Goal: Answer question/provide support

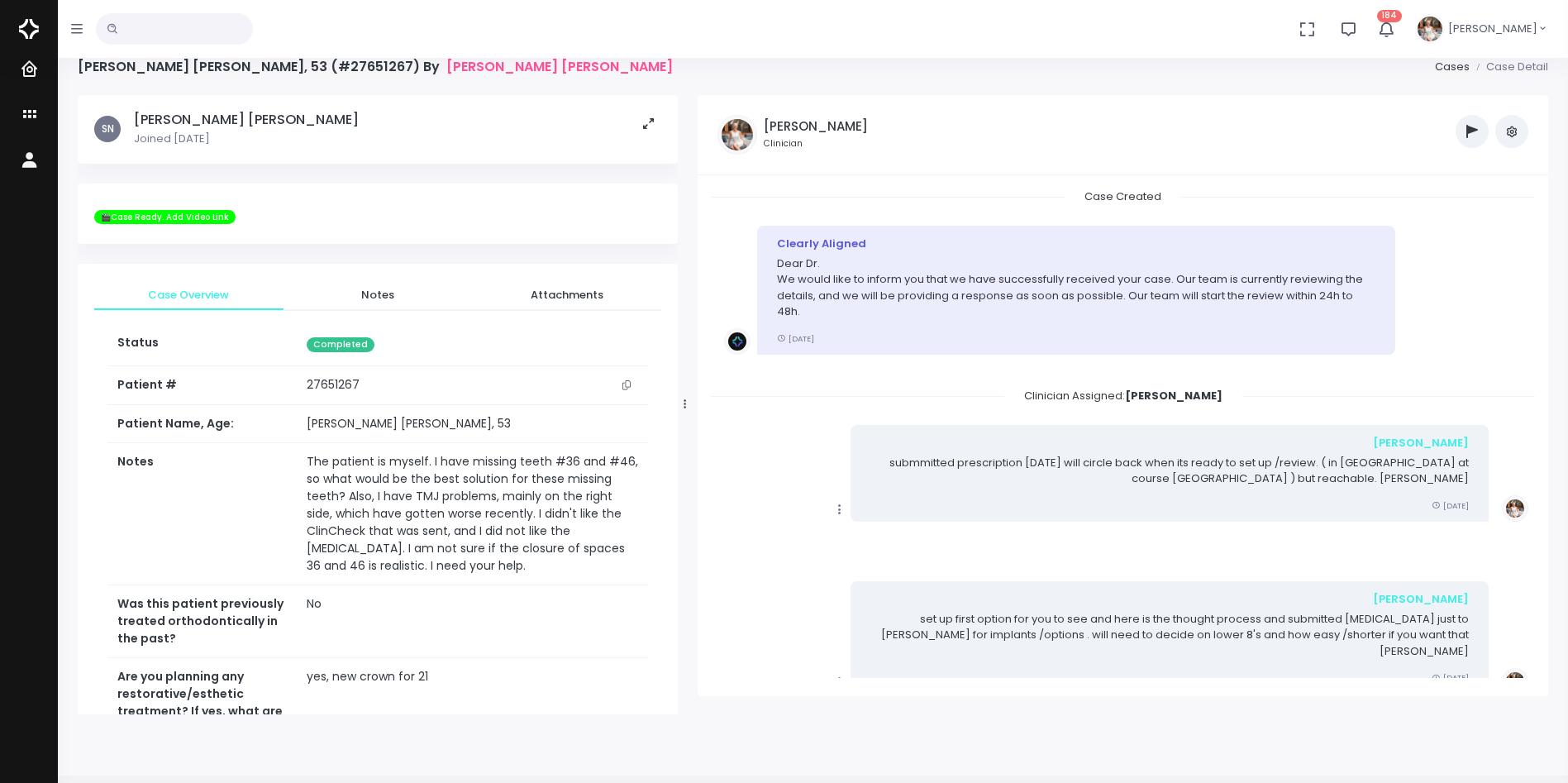
scroll to position [3710, 0]
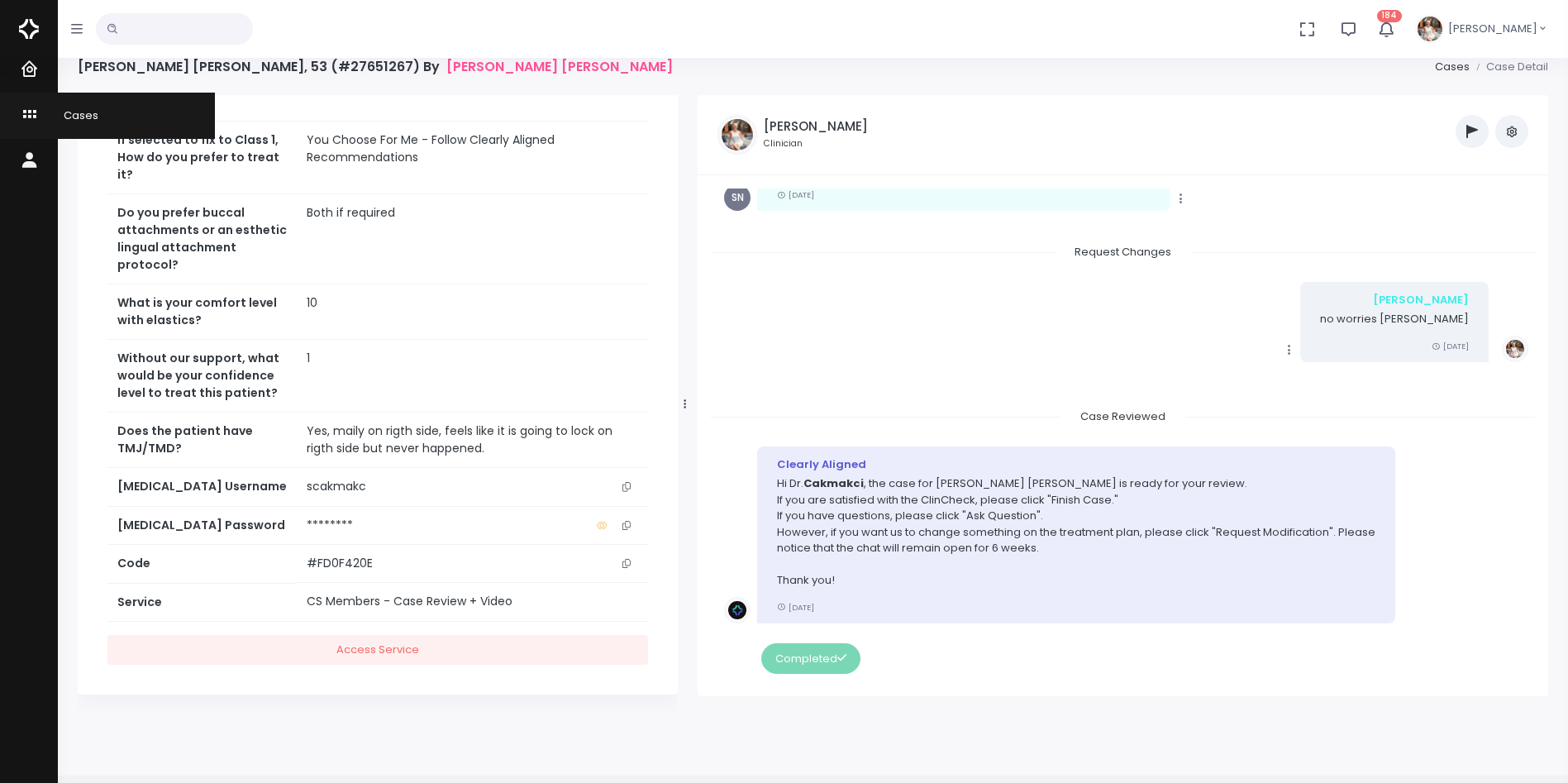
click at [30, 114] on icon "scrollable content" at bounding box center [31, 114] width 23 height 20
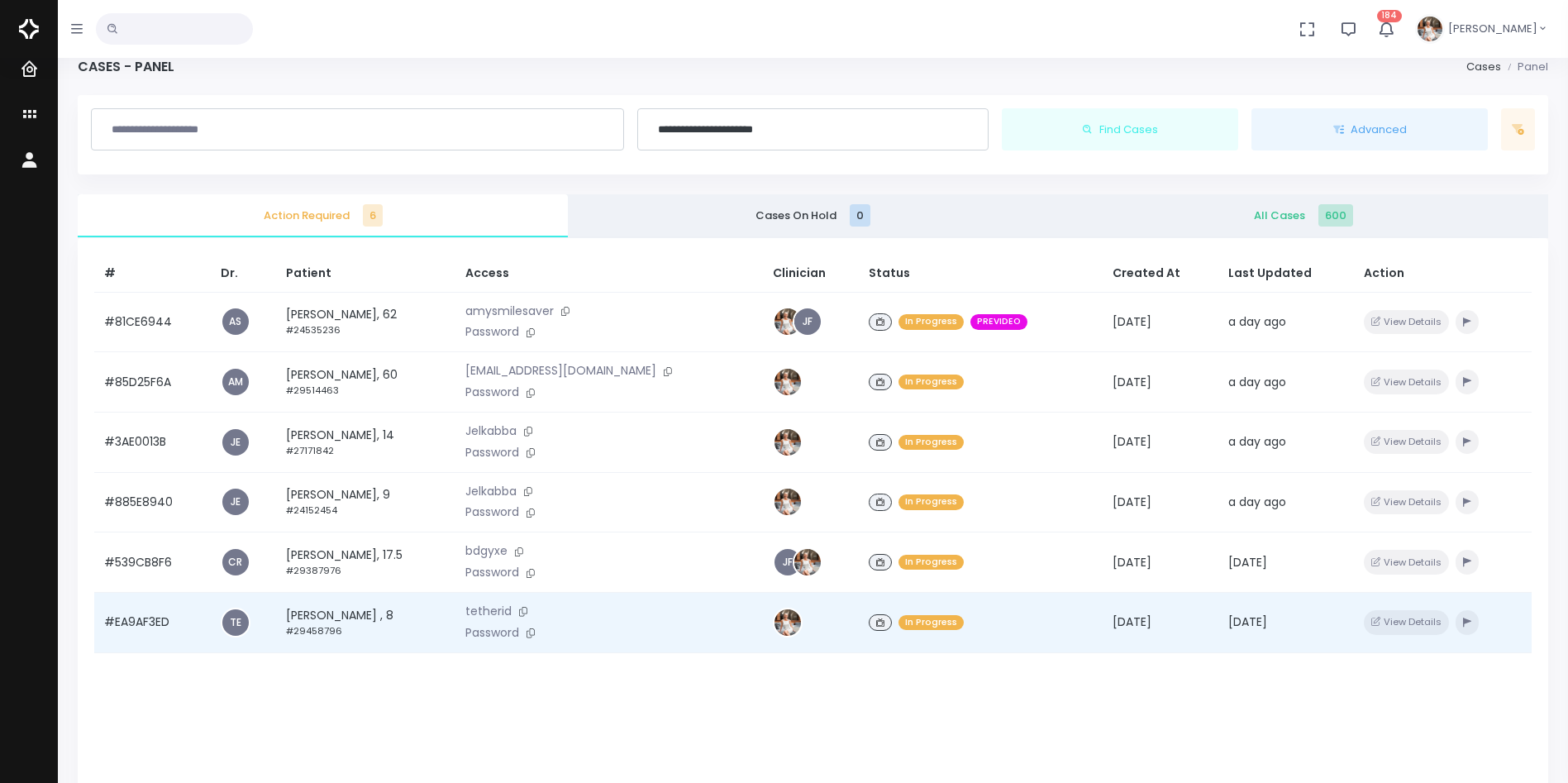
click at [150, 621] on td "#EA9AF3ED" at bounding box center [152, 623] width 116 height 60
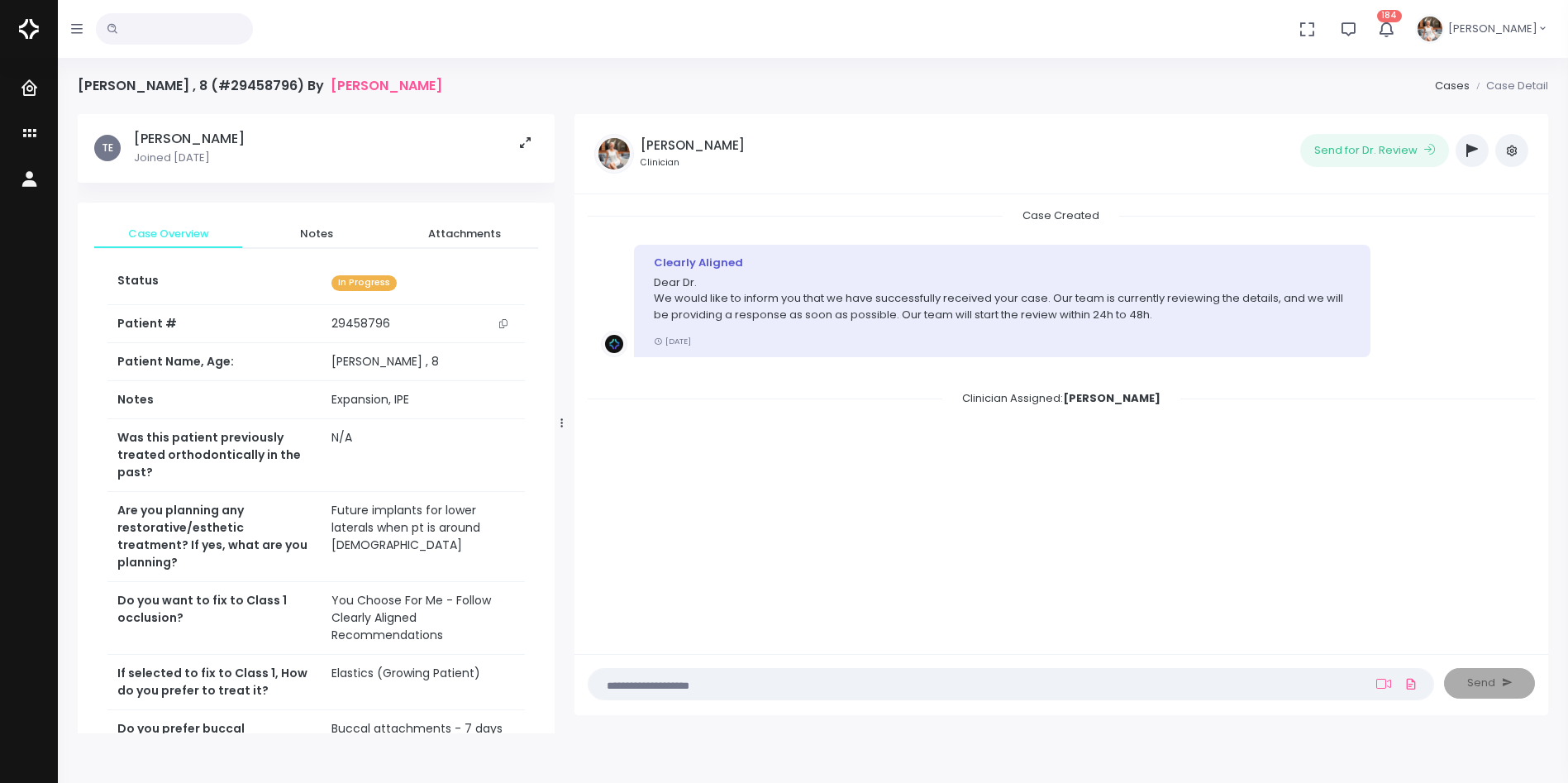
scroll to position [413, 0]
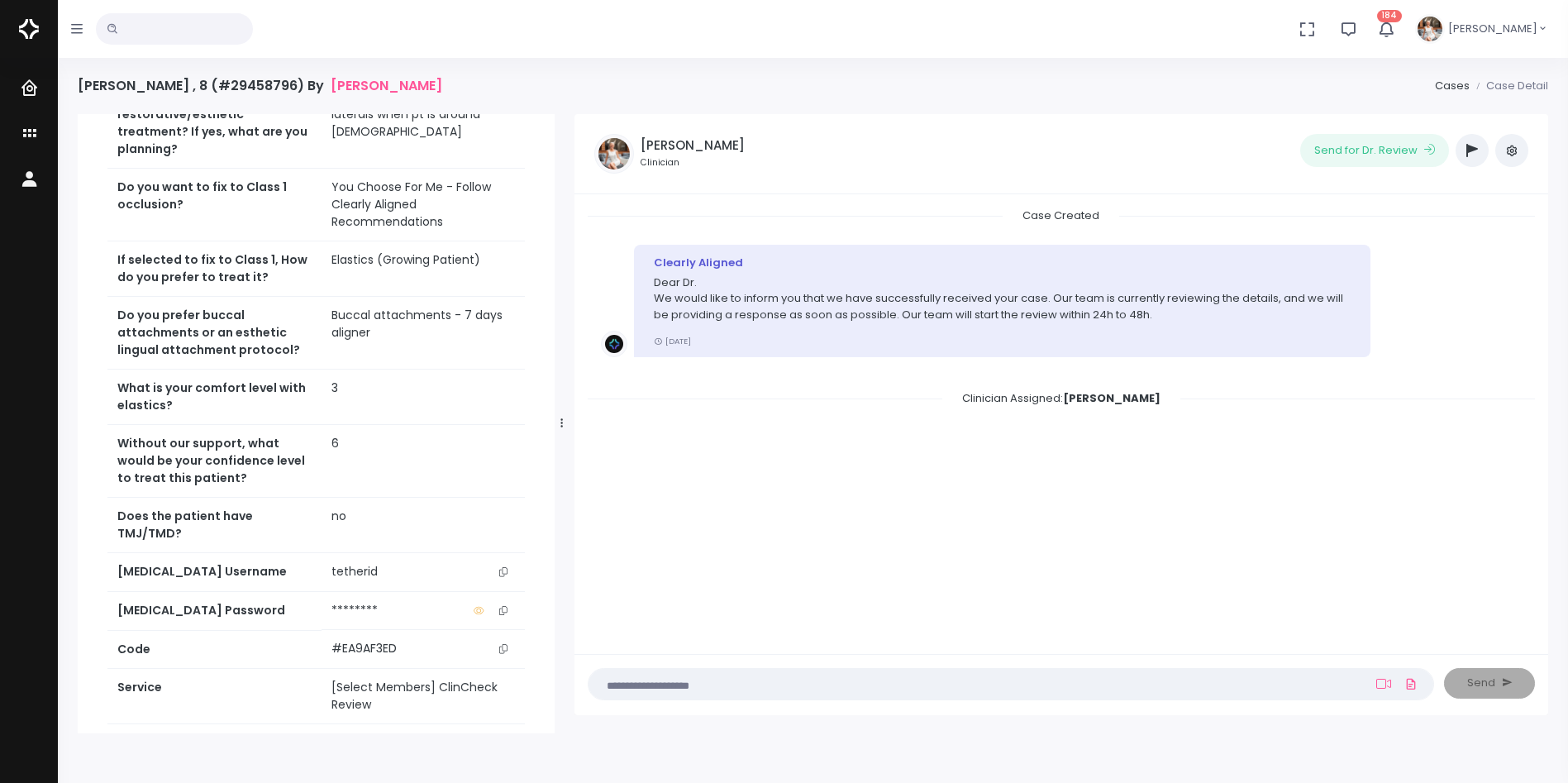
click at [505, 568] on icon "scrollable content" at bounding box center [504, 571] width 9 height 9
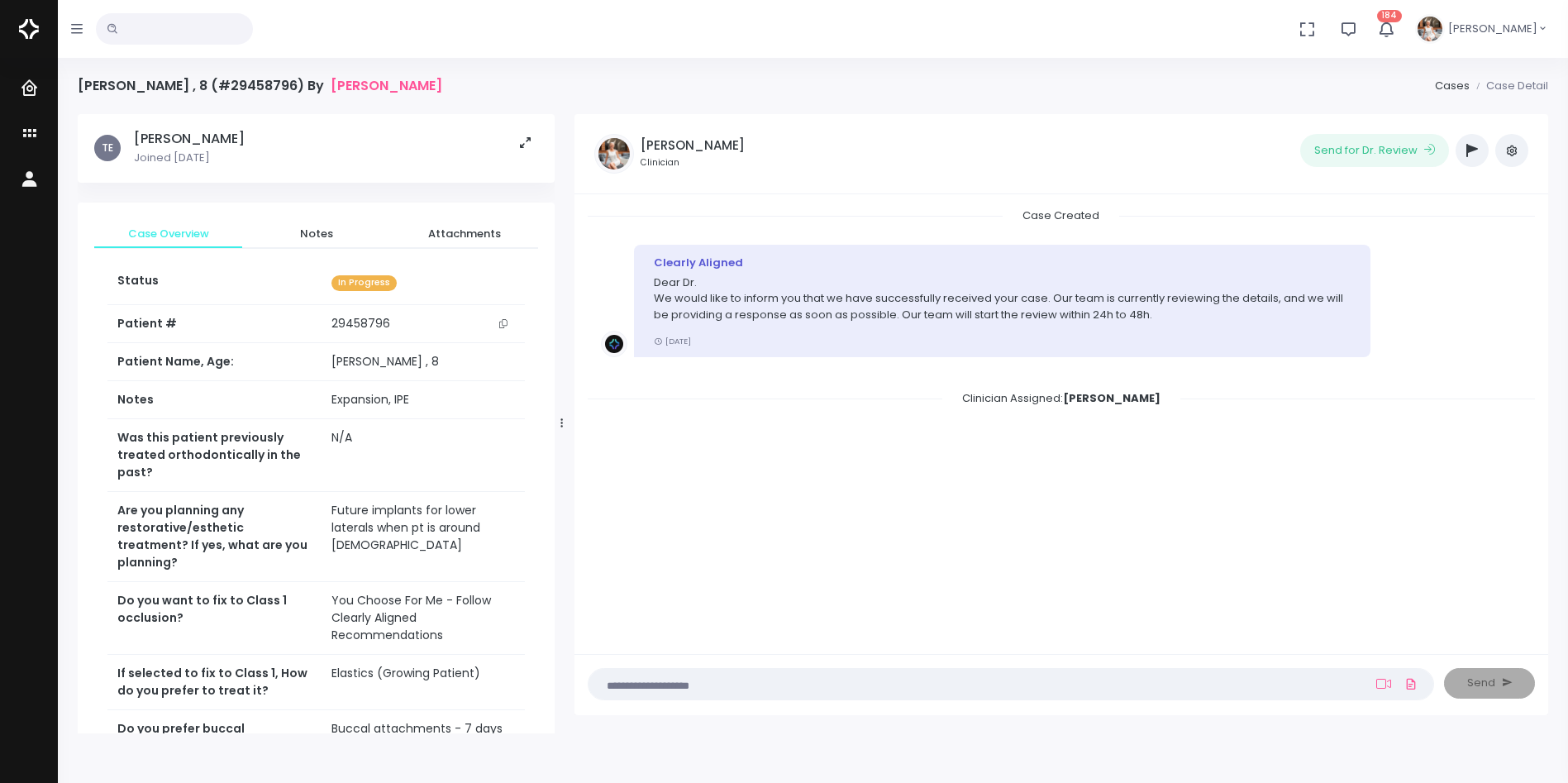
click at [742, 684] on textarea at bounding box center [979, 683] width 761 height 18
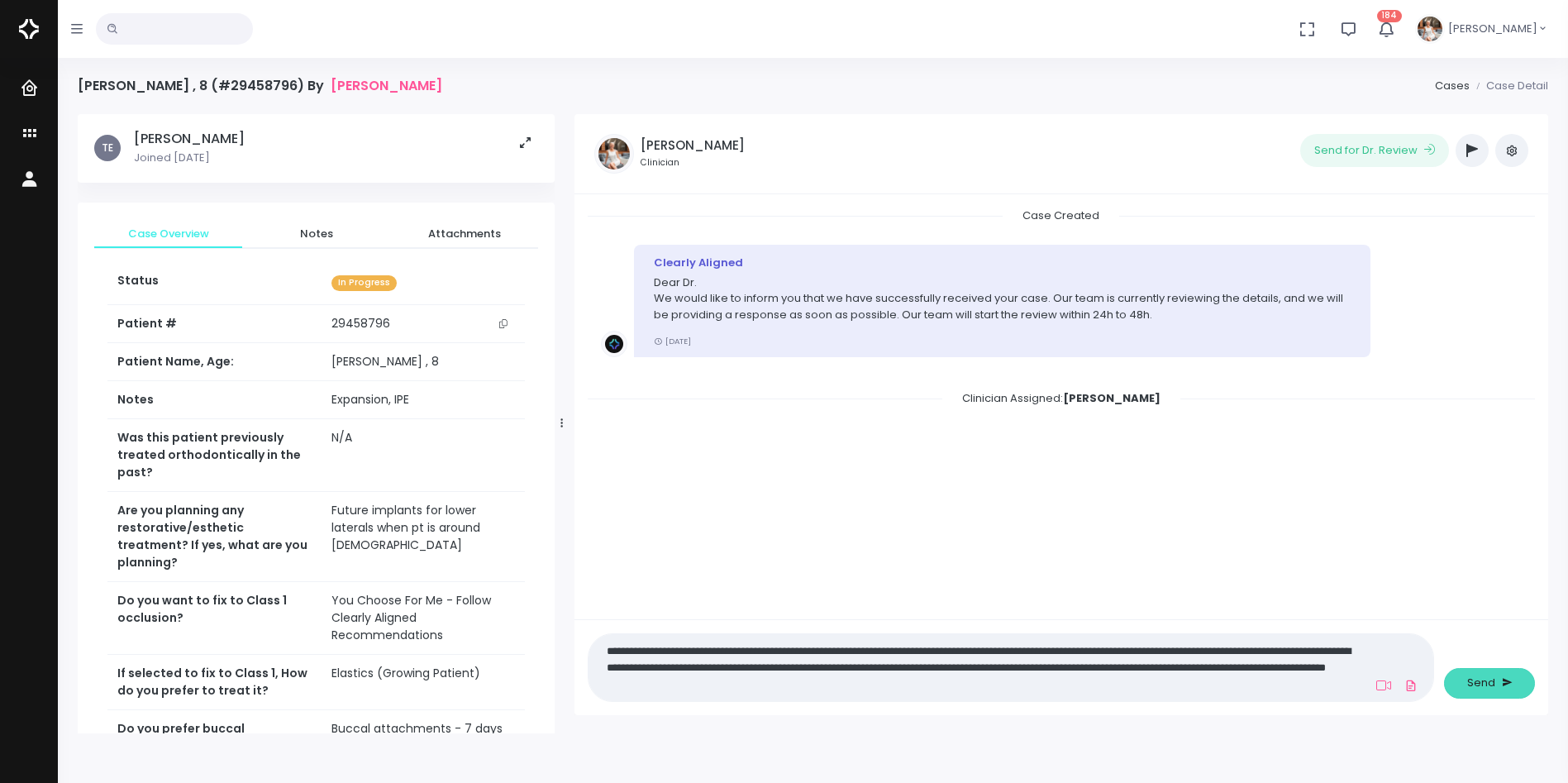
type textarea "**********"
click at [1478, 687] on span "Send" at bounding box center [1481, 682] width 28 height 16
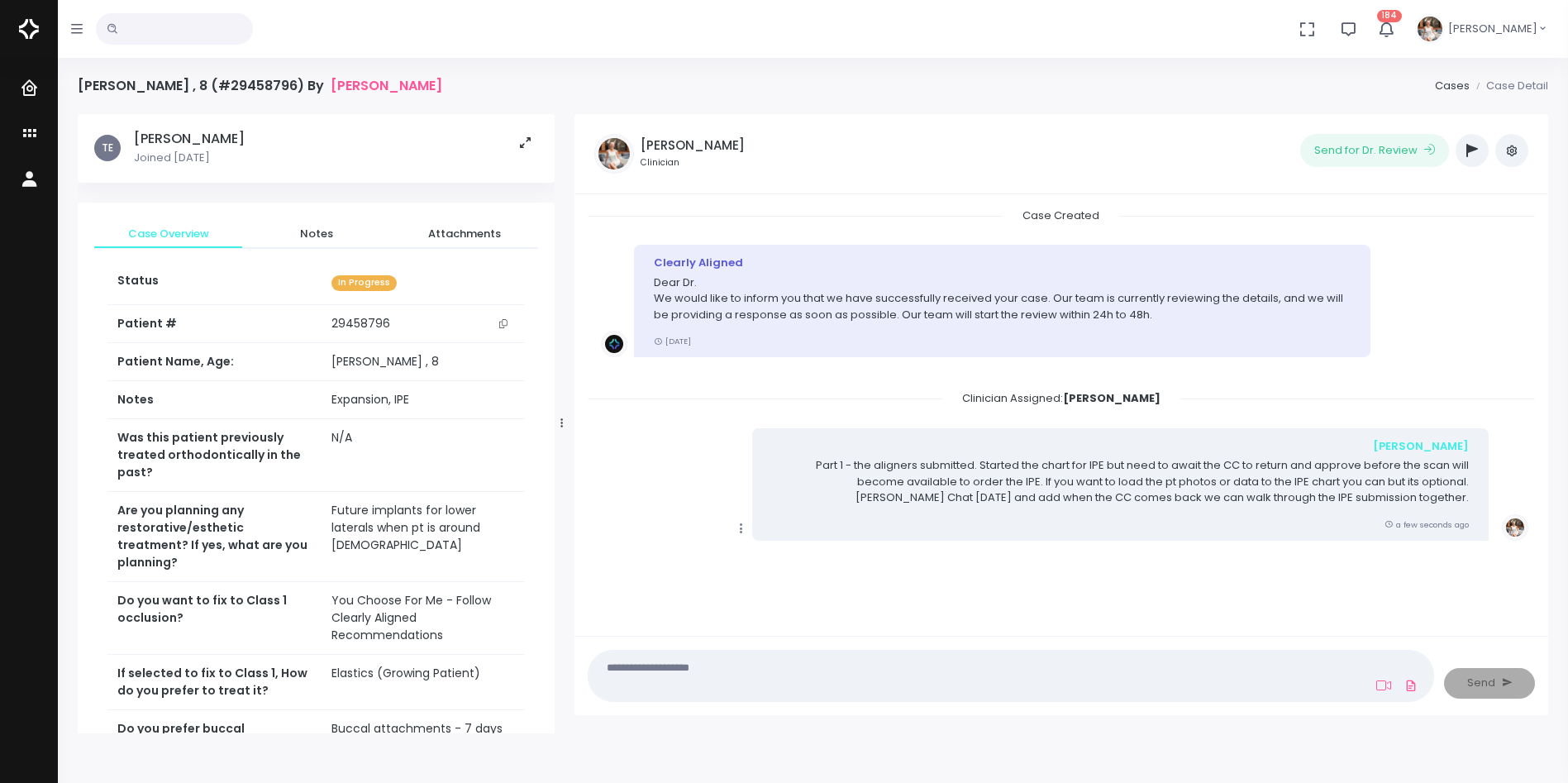
click at [1471, 146] on icon "button" at bounding box center [1473, 150] width 12 height 14
click at [1468, 152] on icon "button" at bounding box center [1473, 150] width 12 height 14
click at [1464, 148] on button "button" at bounding box center [1473, 150] width 33 height 33
click at [1470, 148] on icon "button" at bounding box center [1473, 150] width 12 height 14
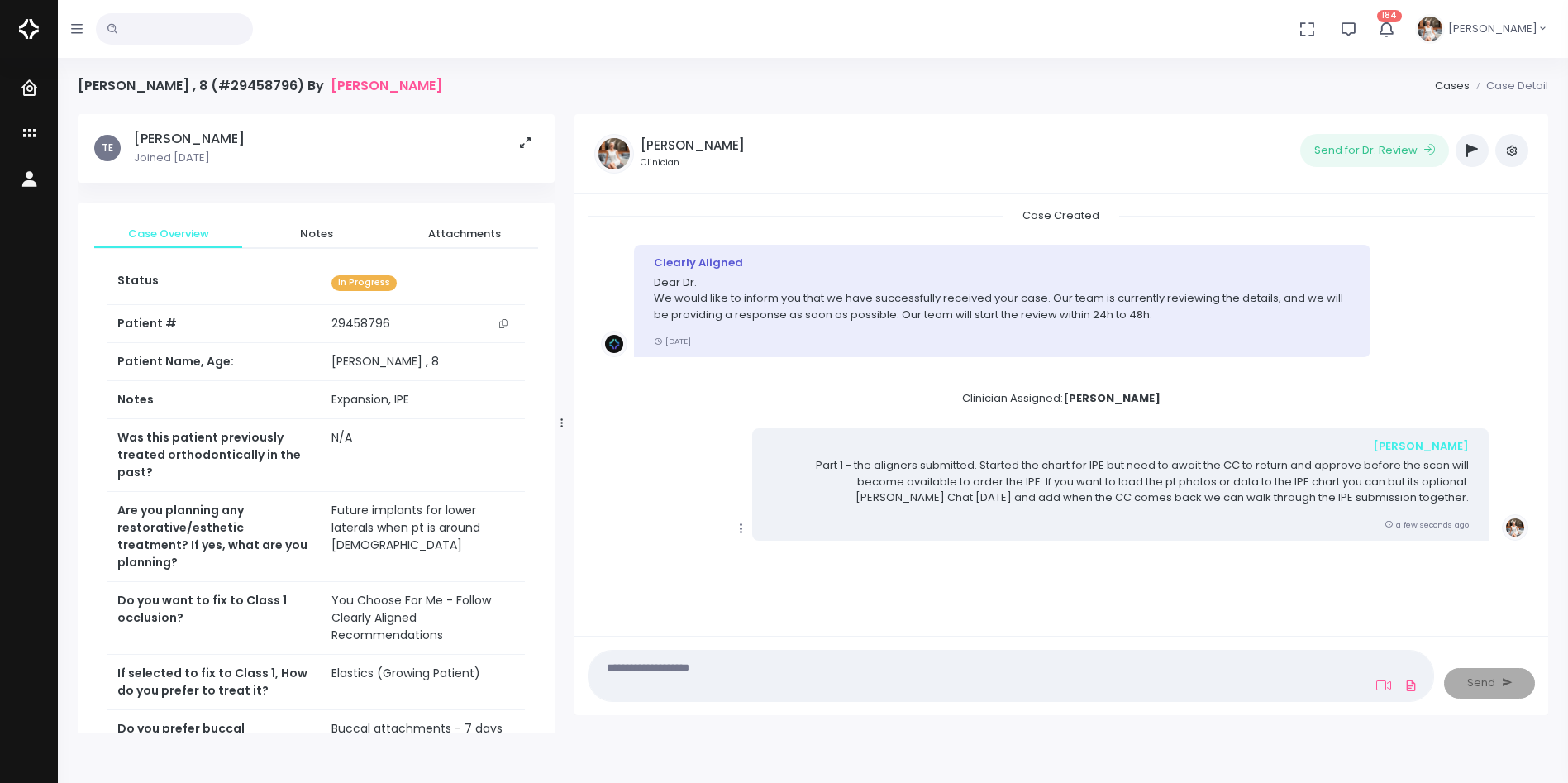
click at [1470, 148] on icon "button" at bounding box center [1473, 150] width 12 height 14
click at [30, 126] on icon "scrollable content" at bounding box center [31, 134] width 23 height 20
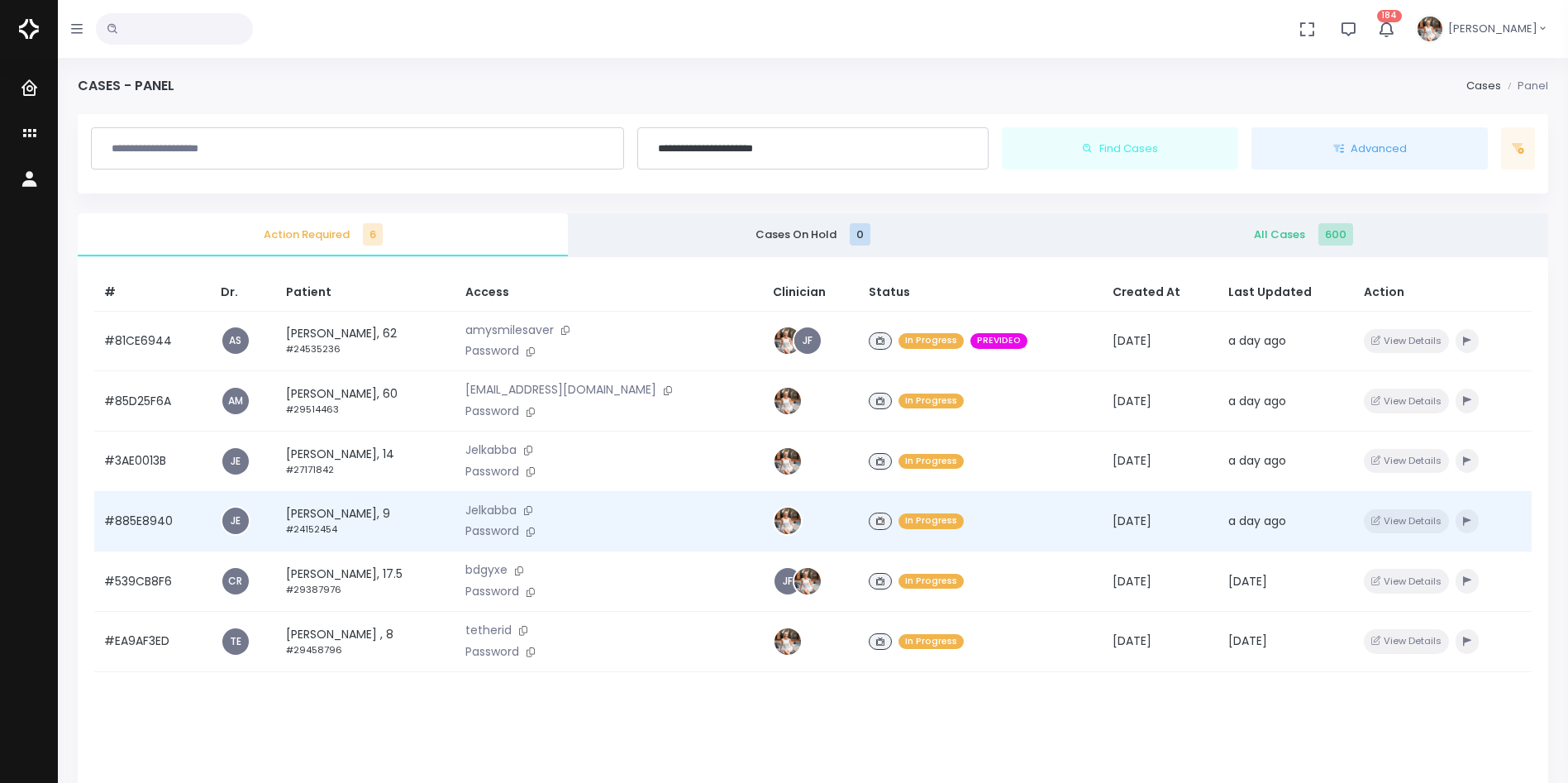
click at [153, 522] on td "#885E8940" at bounding box center [152, 521] width 116 height 60
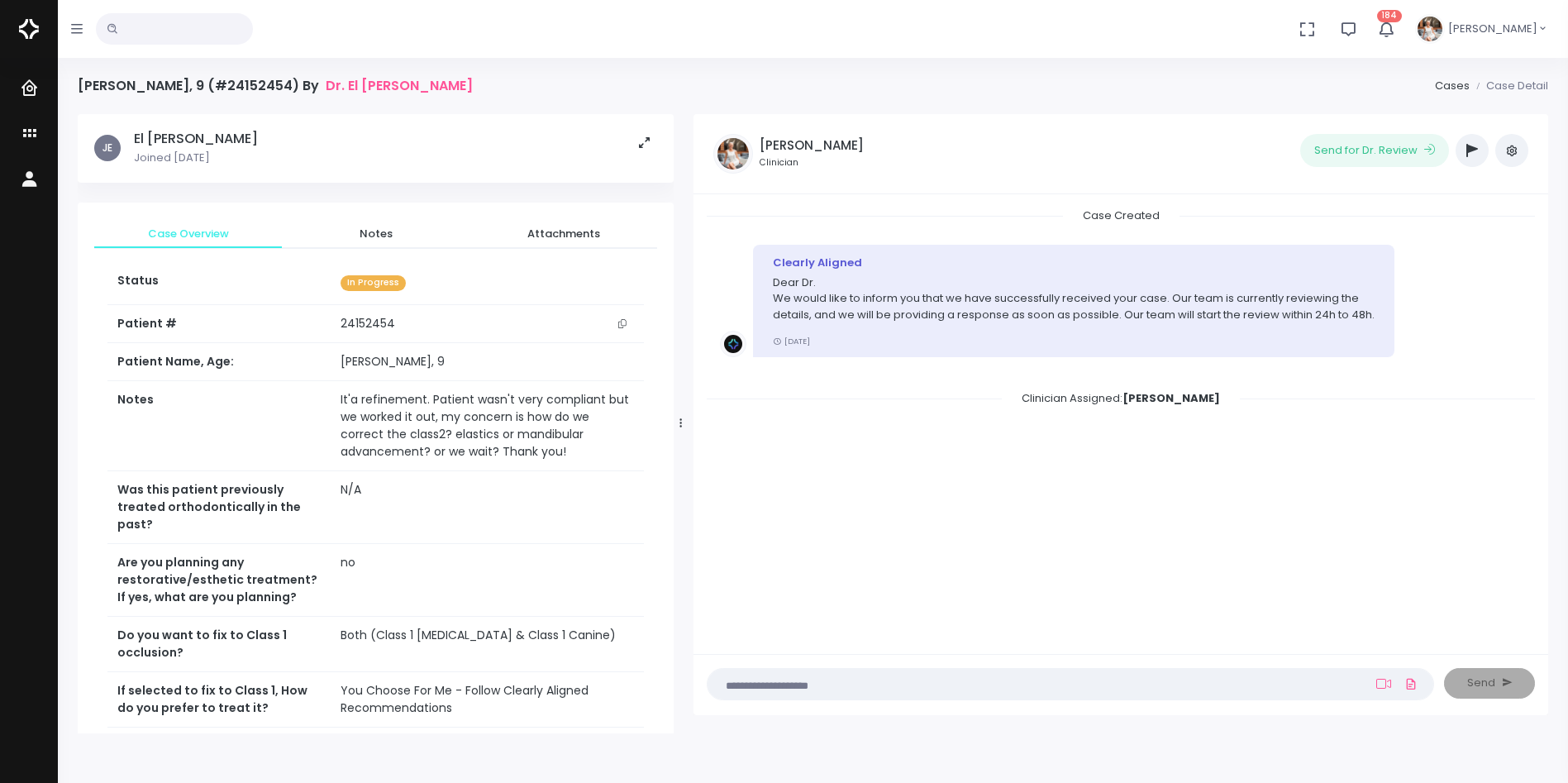
drag, startPoint x: 561, startPoint y: 421, endPoint x: 679, endPoint y: 422, distance: 118.0
click at [679, 422] on icon at bounding box center [680, 422] width 3 height 11
